Goal: Complete application form

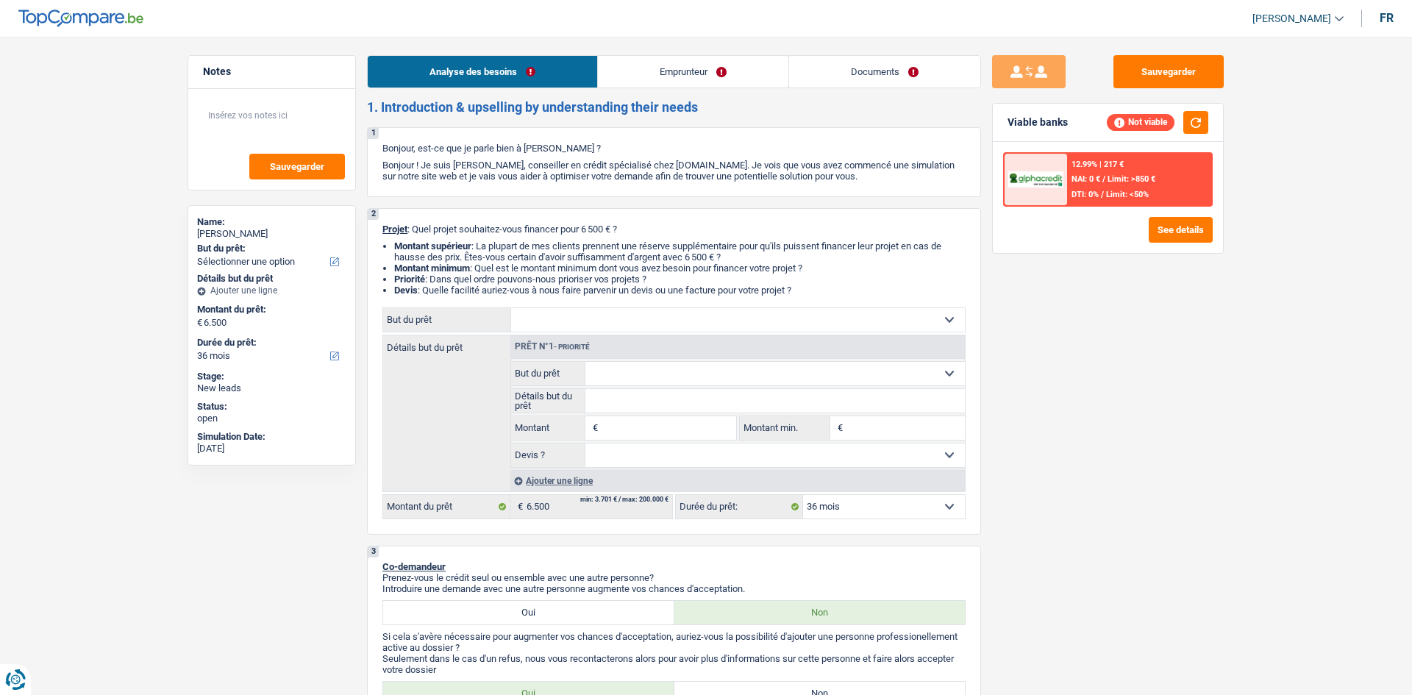
select select "36"
select select "publicEmployee"
select select "netSalary"
select select "mealVouchers"
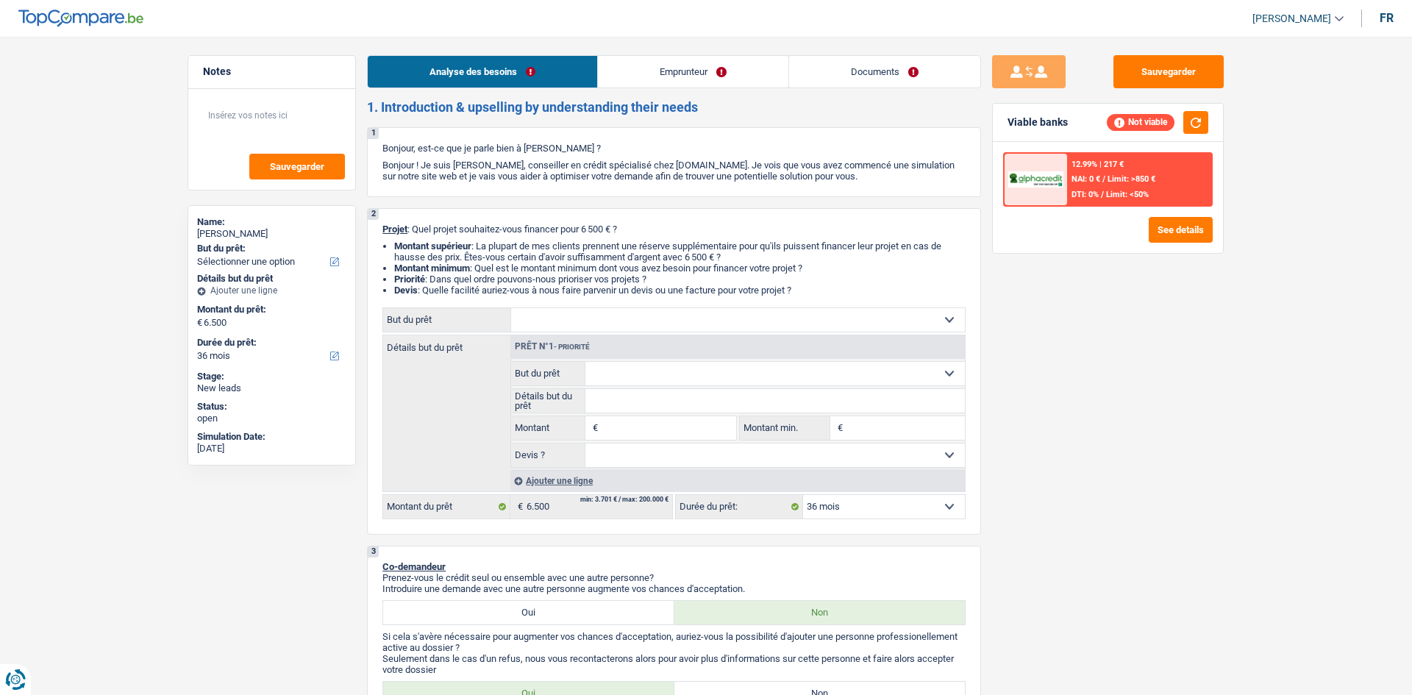
select select "36"
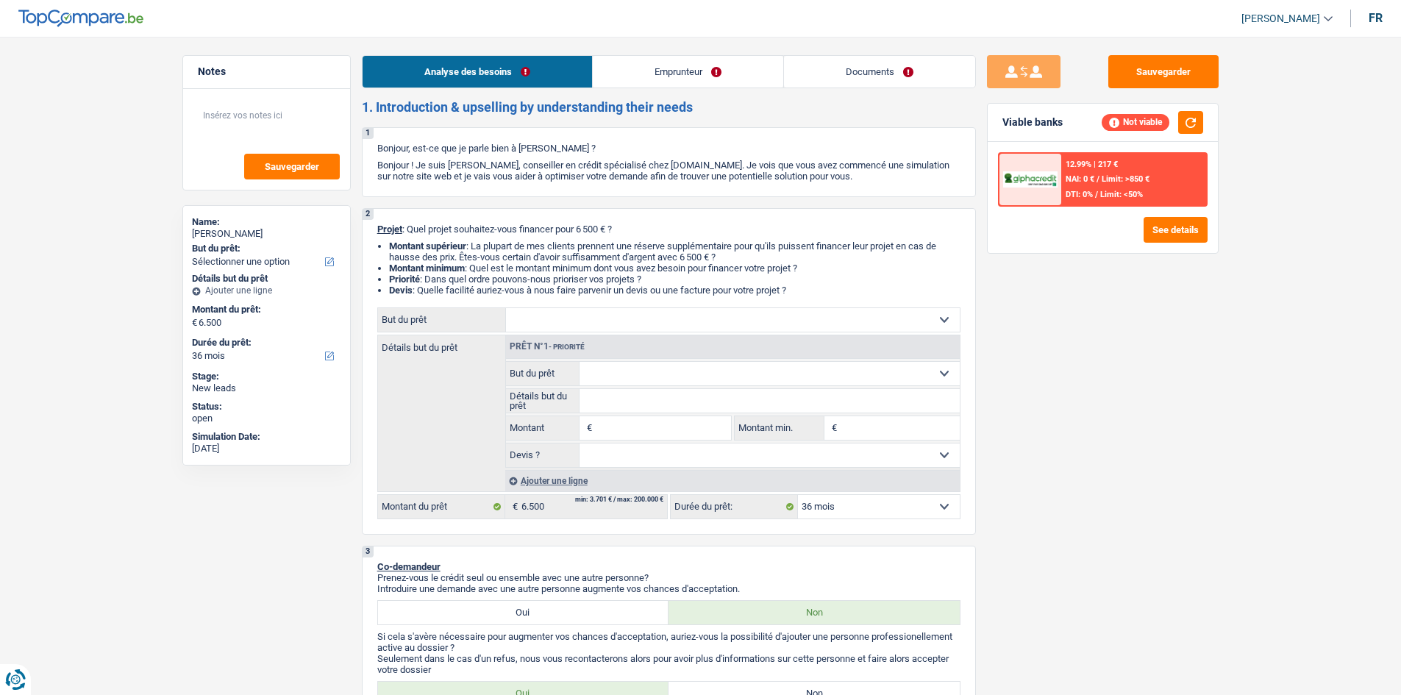
click at [652, 79] on link "Emprunteur" at bounding box center [688, 72] width 190 height 32
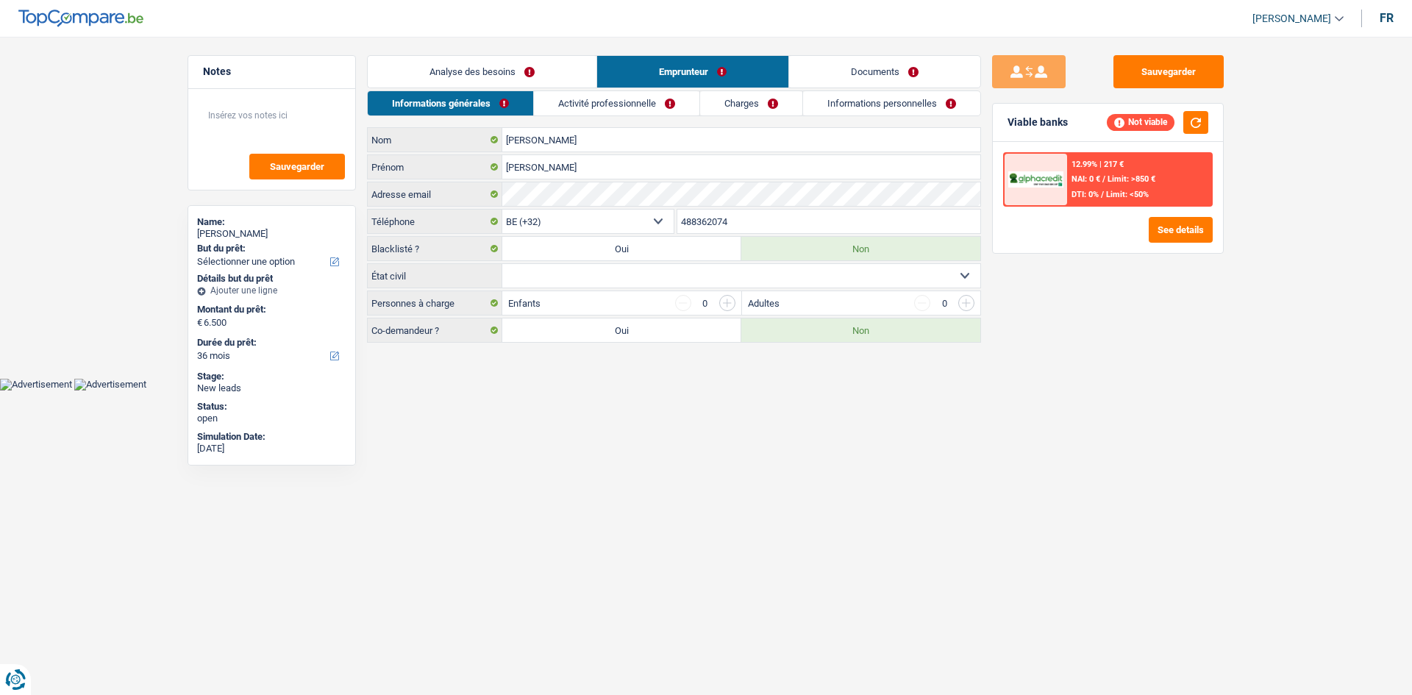
click at [492, 67] on link "Analyse des besoins" at bounding box center [482, 72] width 229 height 32
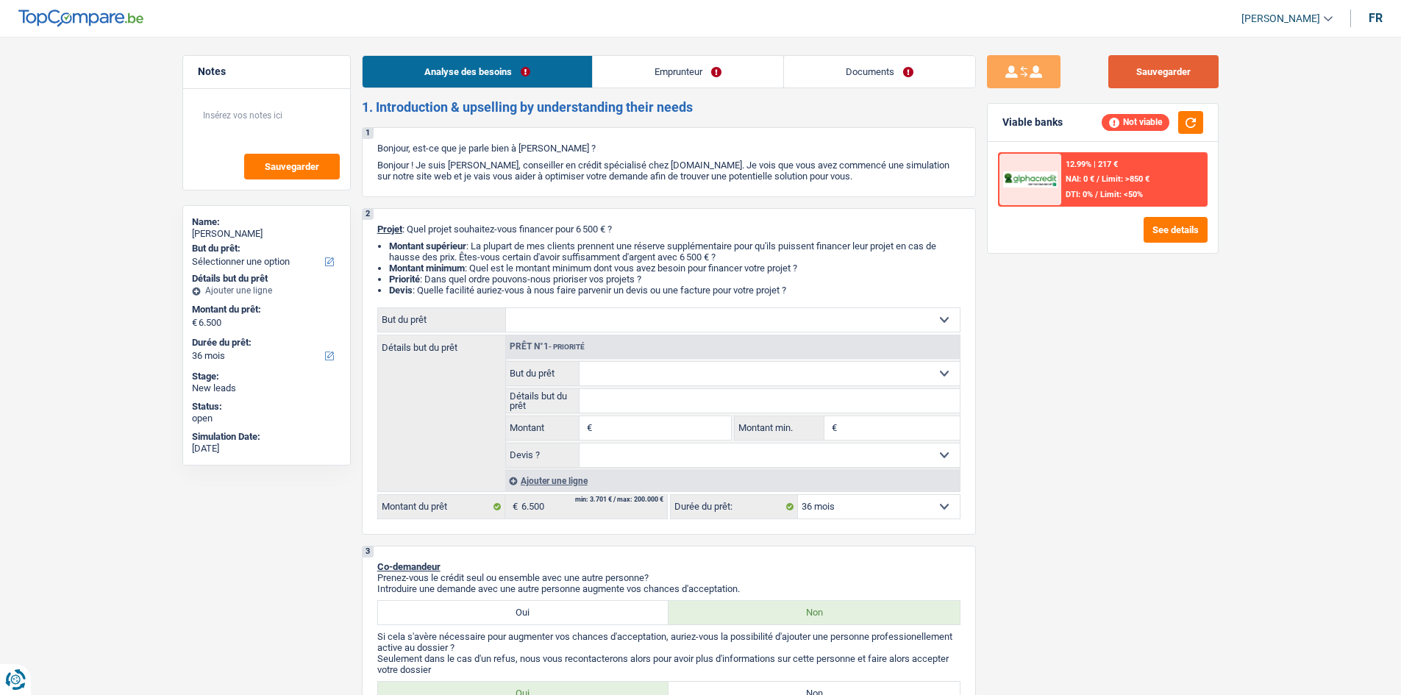
click at [1152, 73] on button "Sauvegarder" at bounding box center [1163, 71] width 110 height 33
